Goal: Obtain resource: Obtain resource

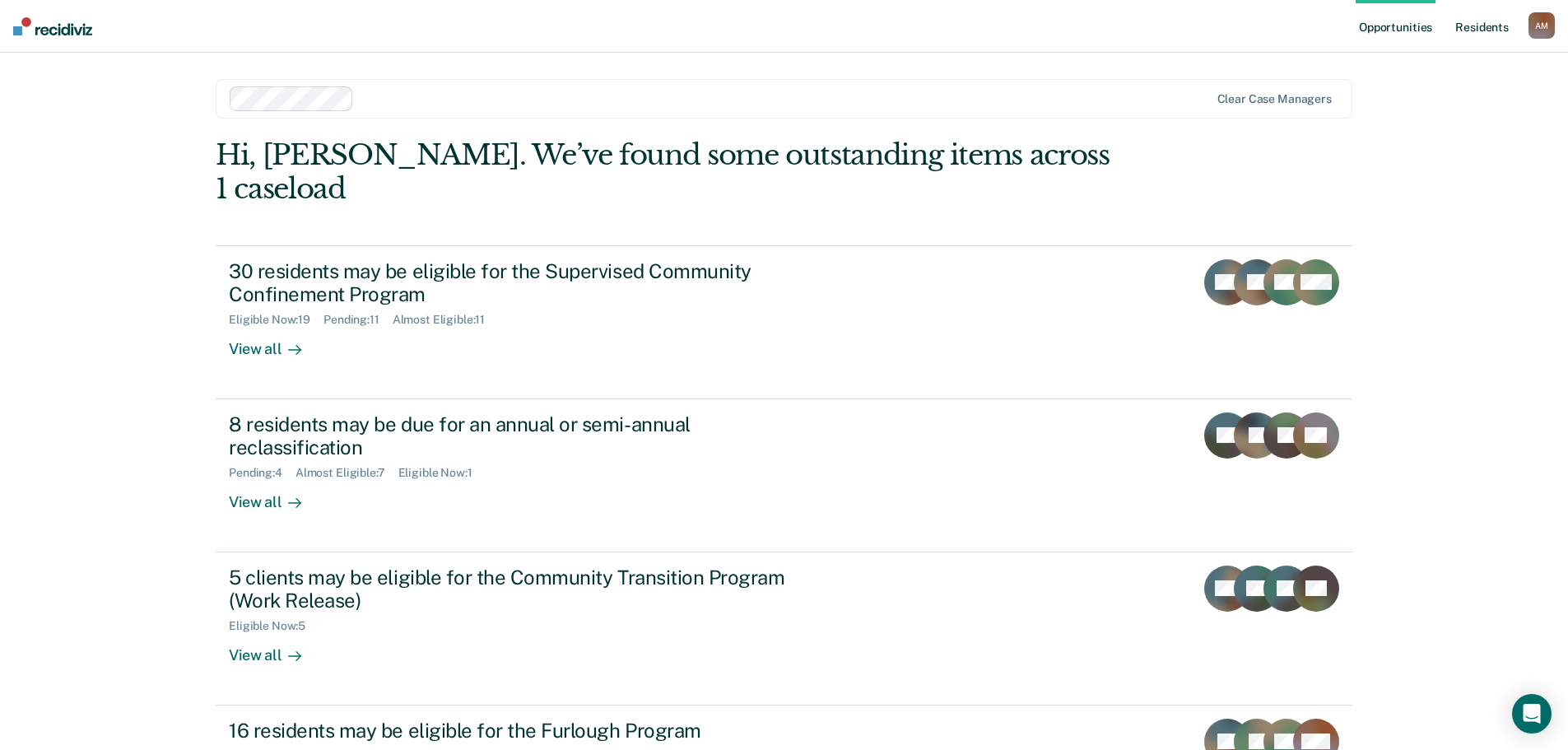
click at [1471, 21] on link "Resident s" at bounding box center [1481, 26] width 60 height 53
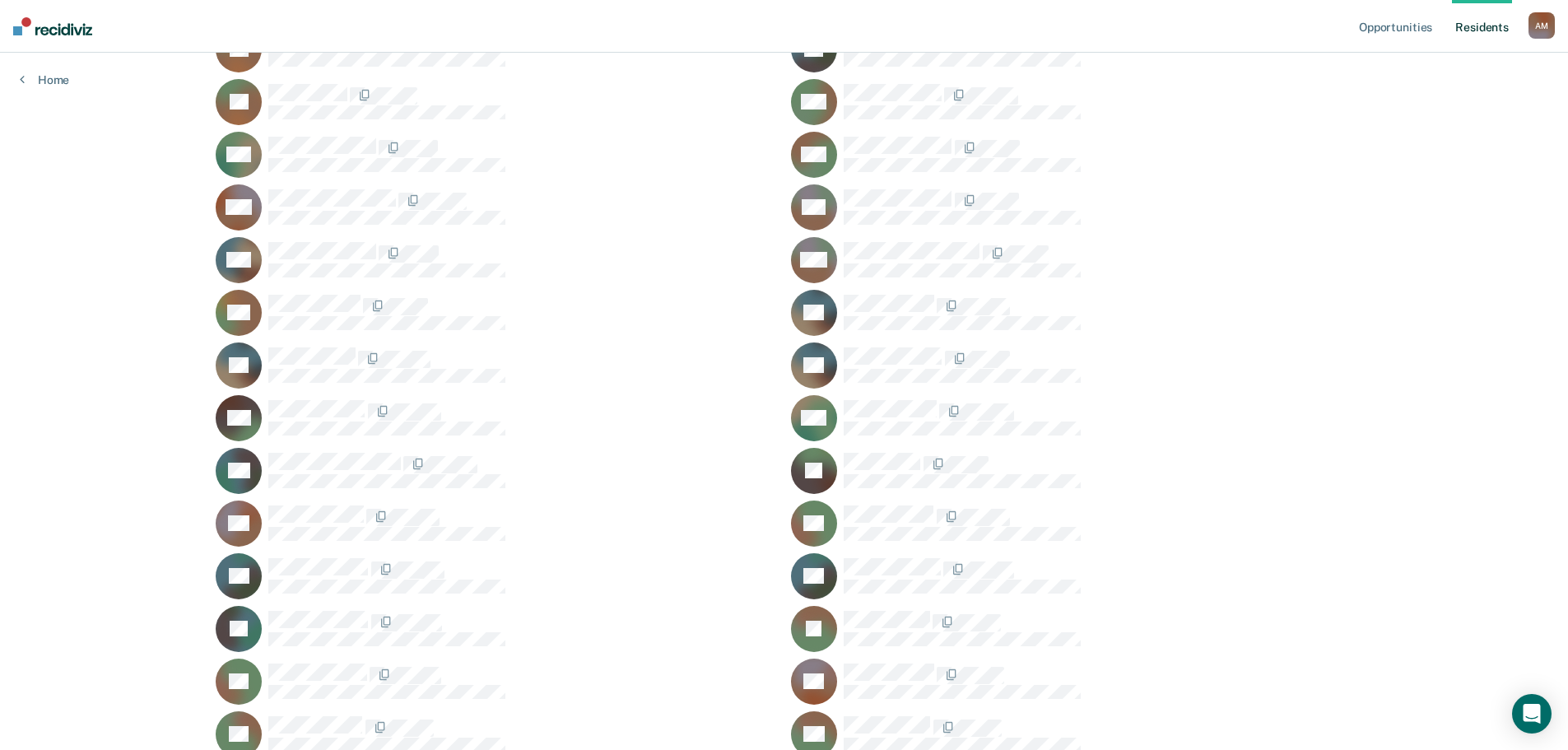
scroll to position [823, 0]
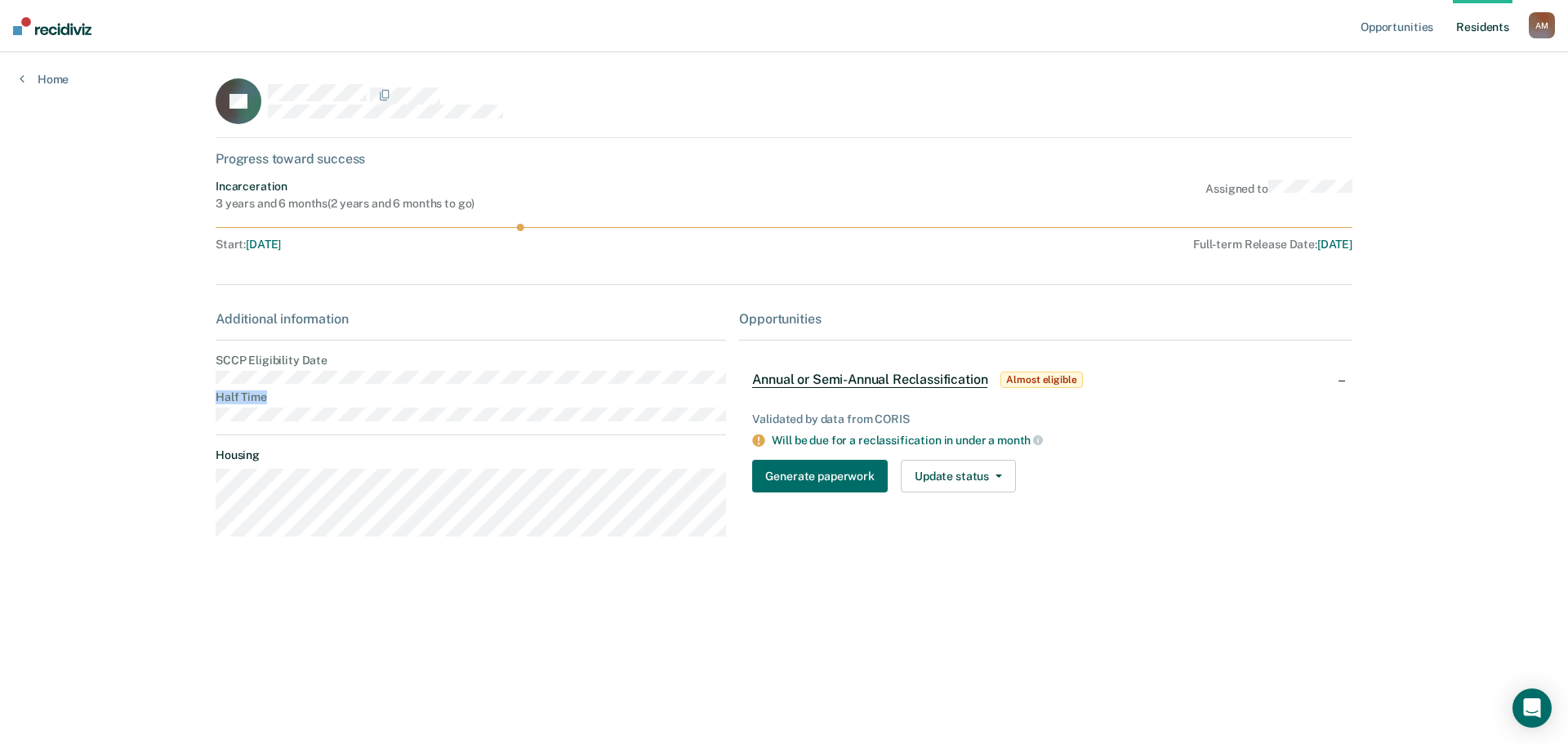
click at [206, 378] on main "LP Progress toward success Incarceration 3 years and 6 months ( 2 years and 6 m…" at bounding box center [784, 378] width 1176 height 653
click at [331, 394] on dt "Half Time" at bounding box center [470, 398] width 510 height 14
click at [215, 375] on div "Additional information SCCP Eligibility Date Half Time Housing" at bounding box center [470, 430] width 510 height 238
click at [27, 84] on link "Home" at bounding box center [43, 79] width 49 height 15
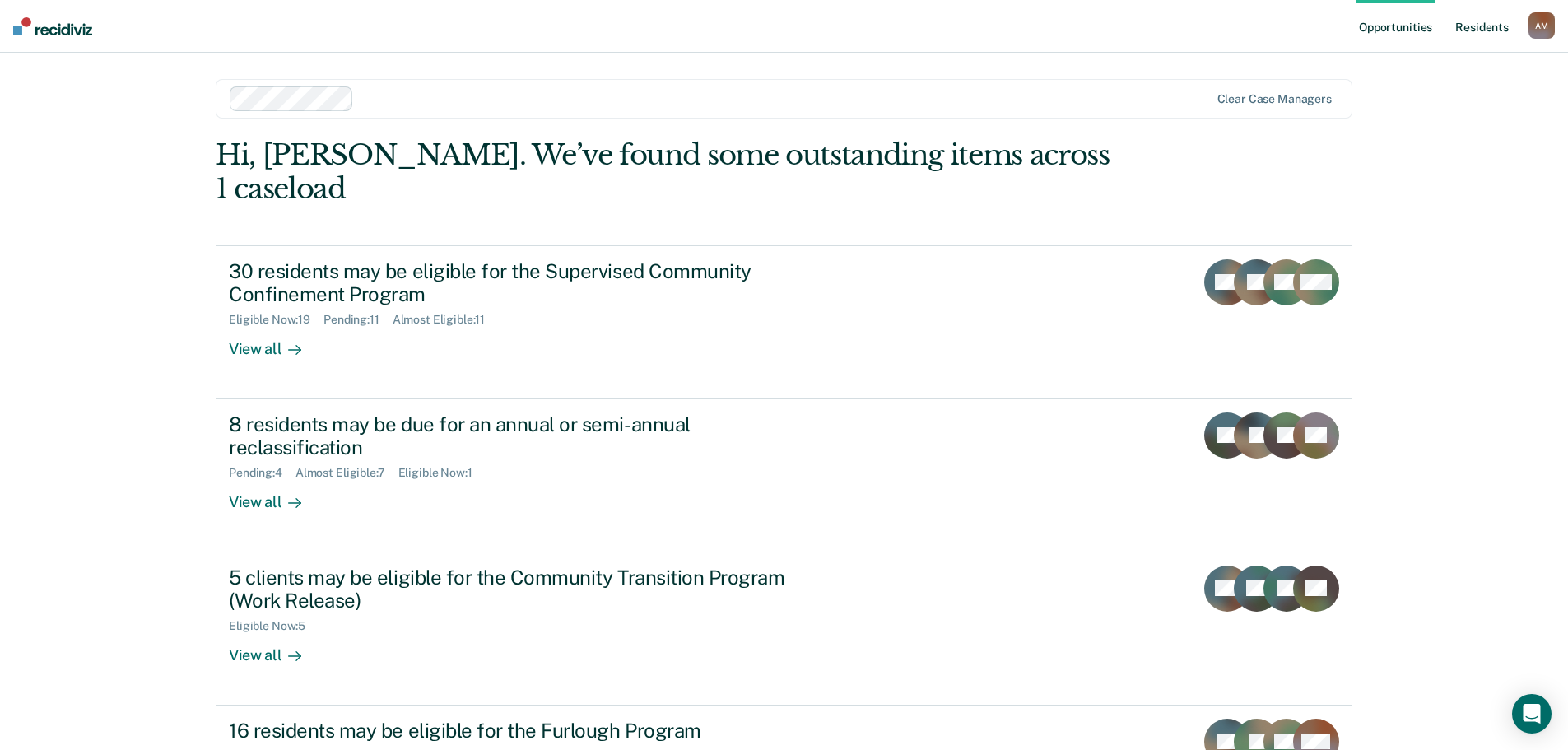
click at [1484, 30] on link "Resident s" at bounding box center [1481, 26] width 60 height 53
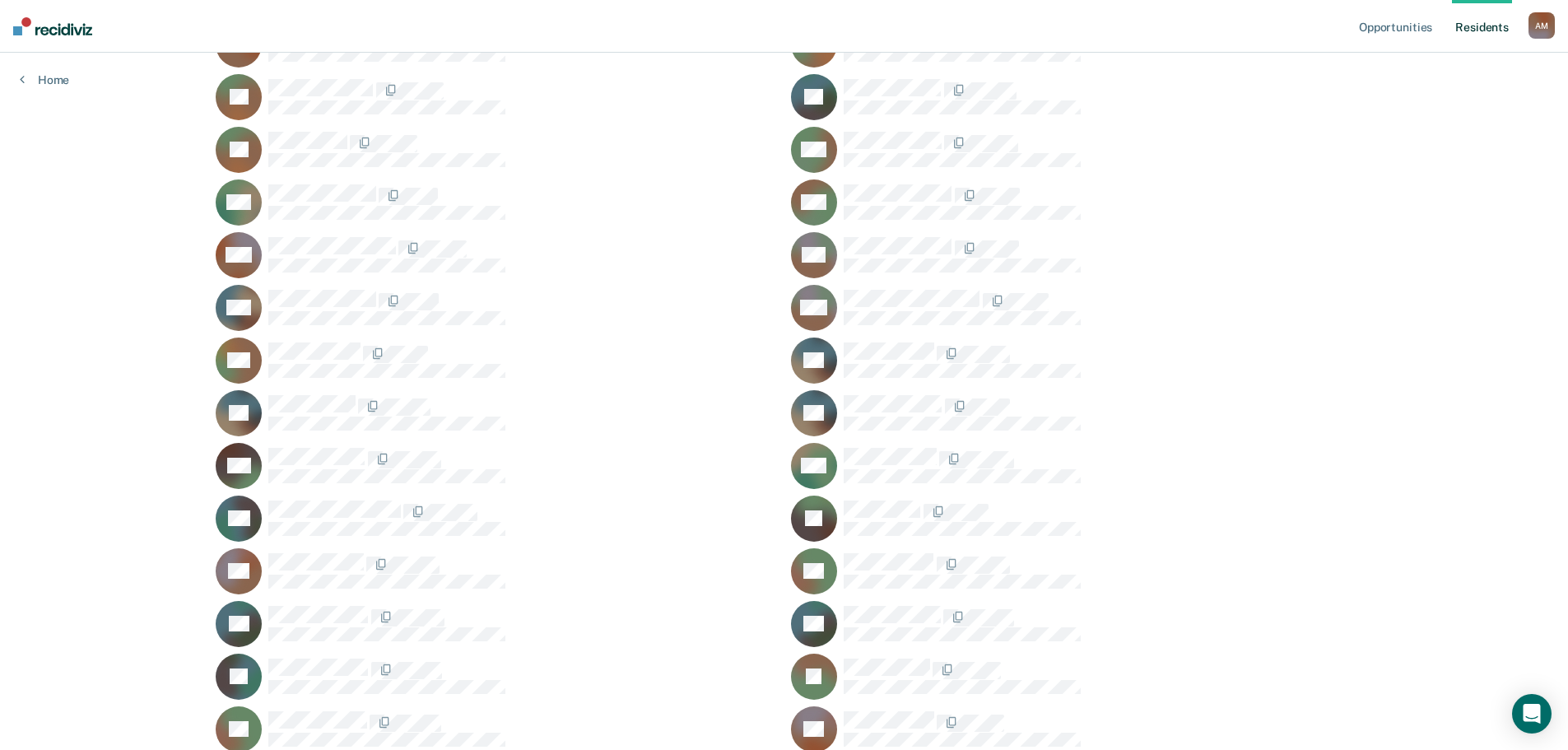
scroll to position [672, 0]
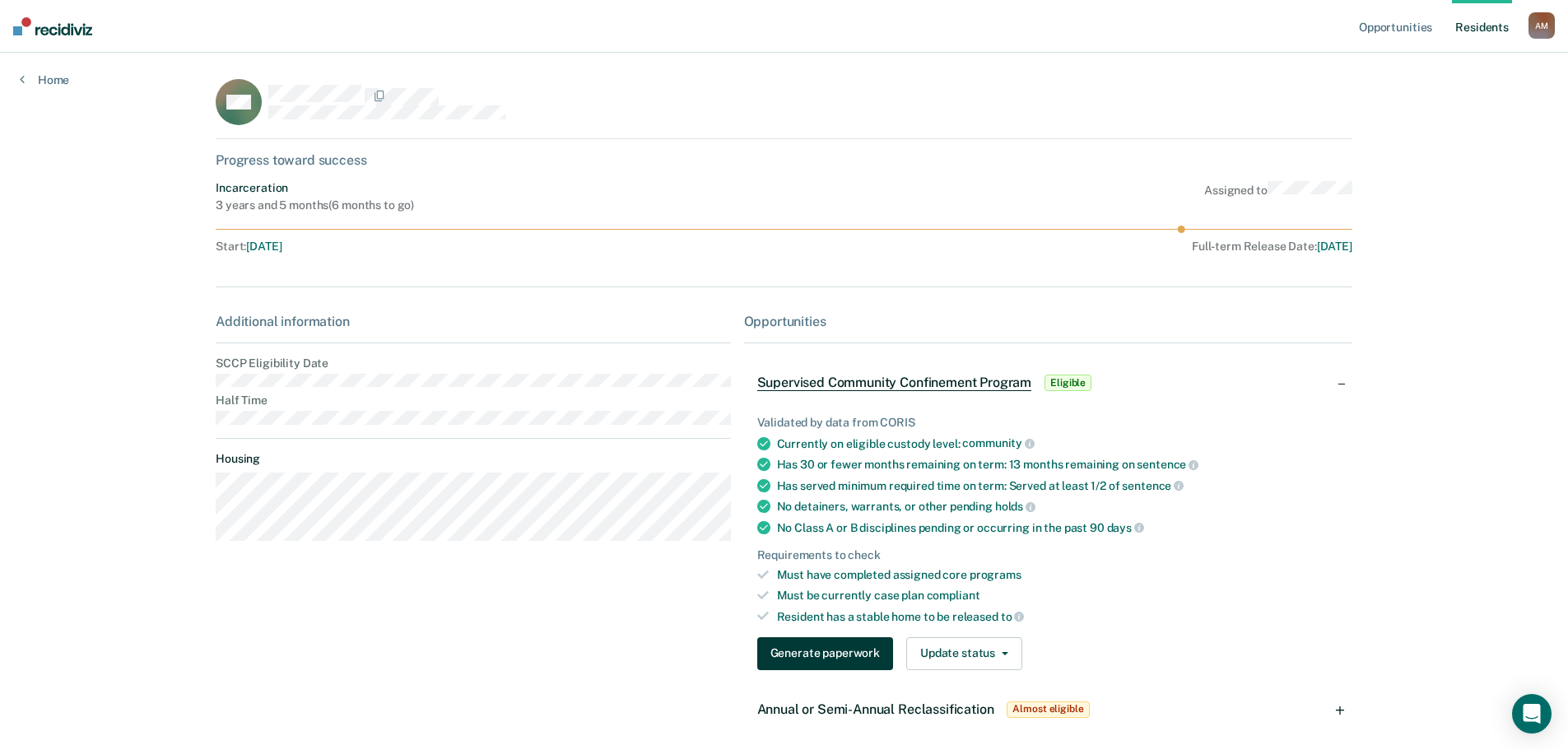
click at [842, 651] on button "Generate paperwork" at bounding box center [825, 654] width 136 height 33
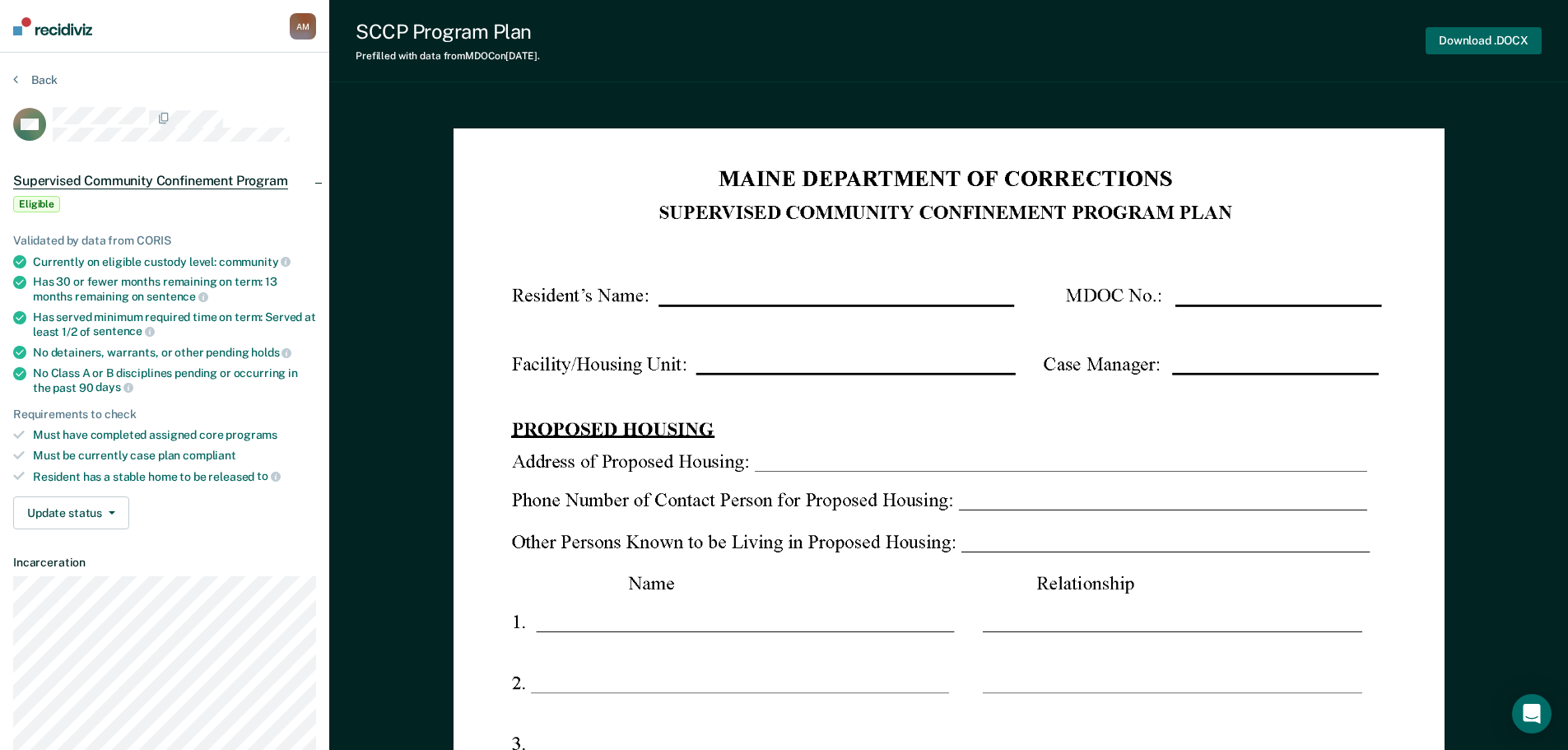
click at [1452, 46] on button "Download .DOCX" at bounding box center [1483, 40] width 116 height 27
